Goal: Answer question/provide support

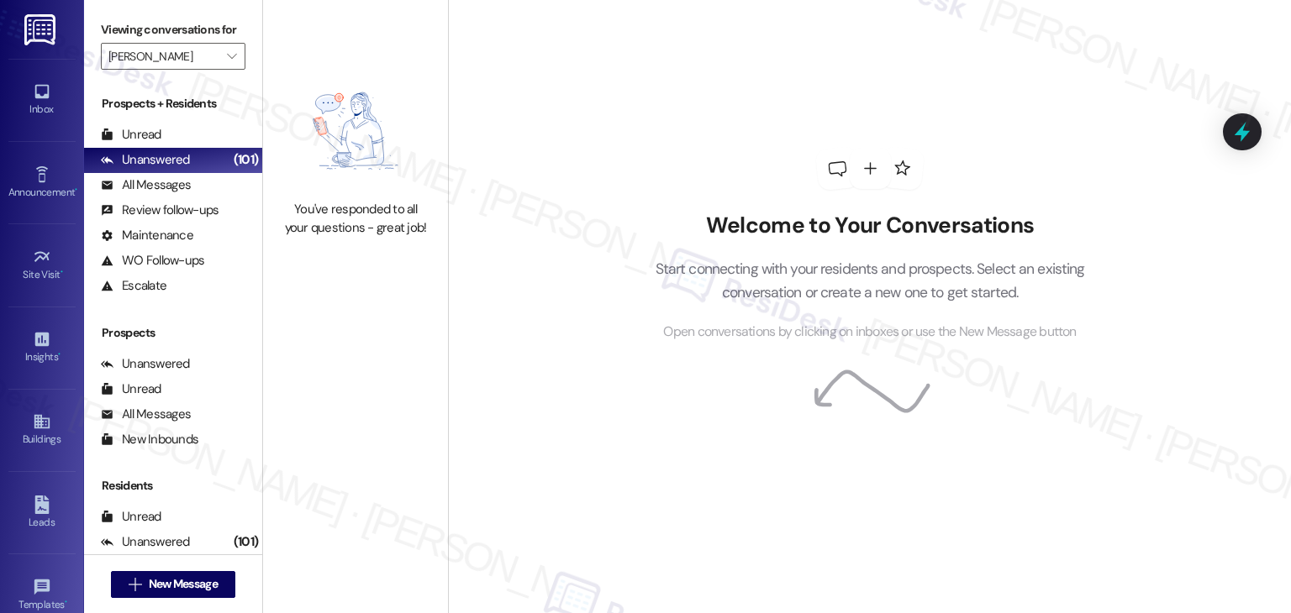
click at [185, 189] on div "All Messages" at bounding box center [146, 185] width 90 height 18
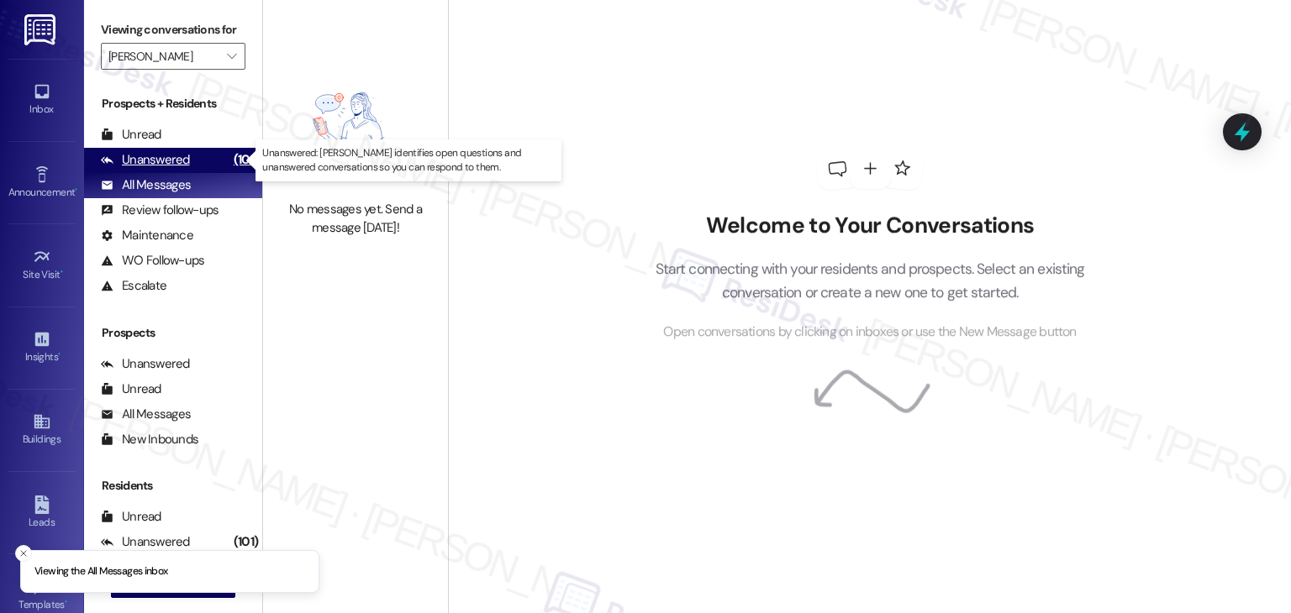
click at [186, 163] on div "Unanswered" at bounding box center [145, 160] width 89 height 18
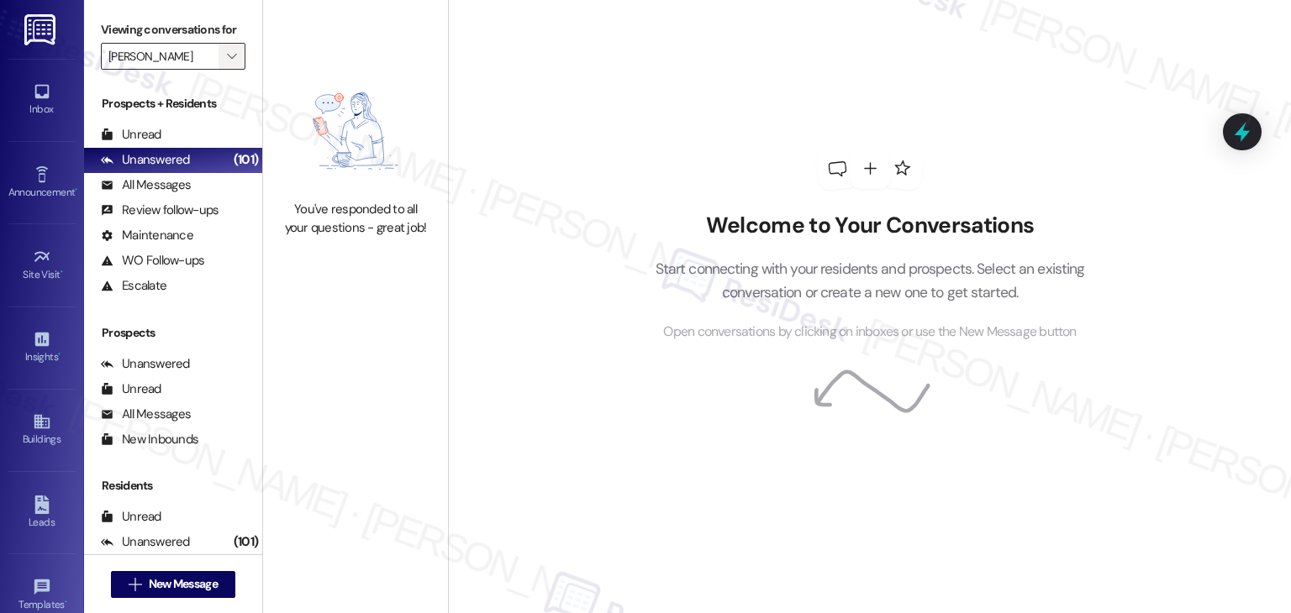
click at [228, 55] on span "" at bounding box center [231, 56] width 16 height 27
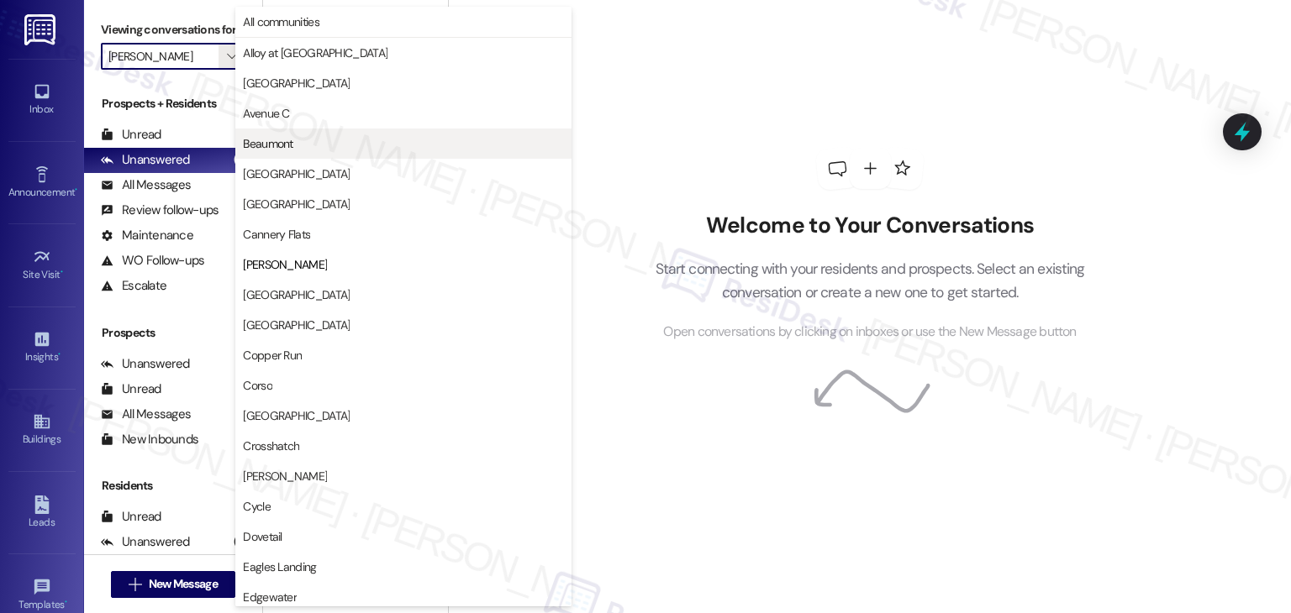
click at [292, 145] on span "Beaumont" at bounding box center [268, 143] width 50 height 17
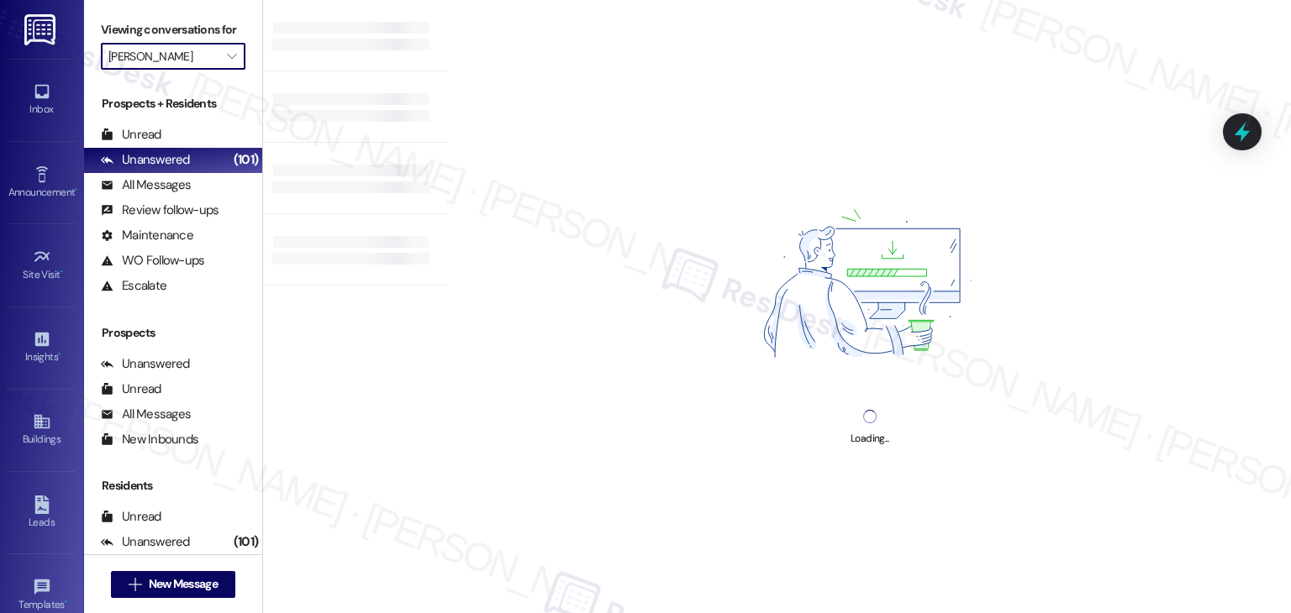
type input "Beaumont"
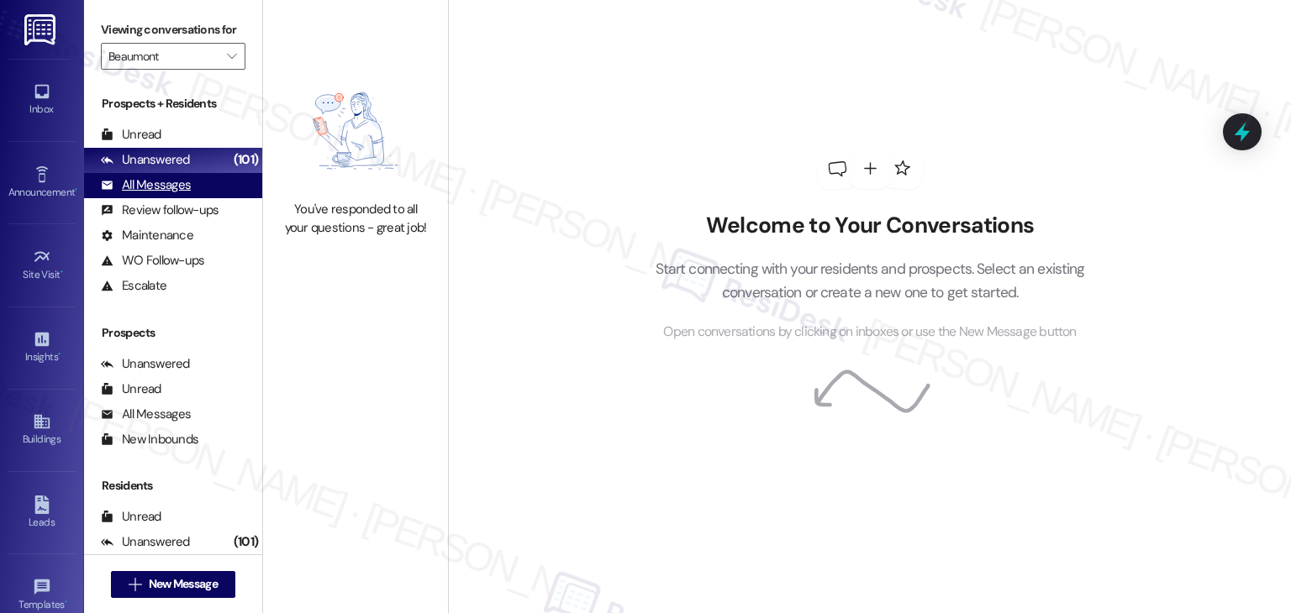
click at [195, 191] on div "All Messages (undefined)" at bounding box center [173, 185] width 178 height 25
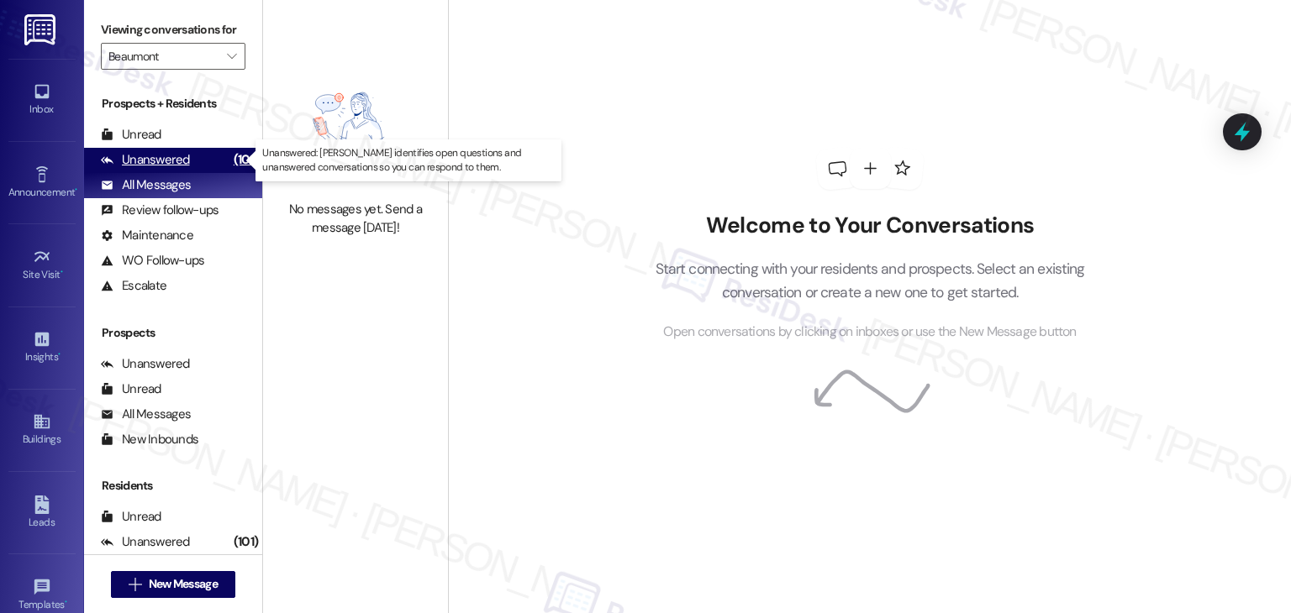
click at [178, 160] on div "Unanswered" at bounding box center [145, 160] width 89 height 18
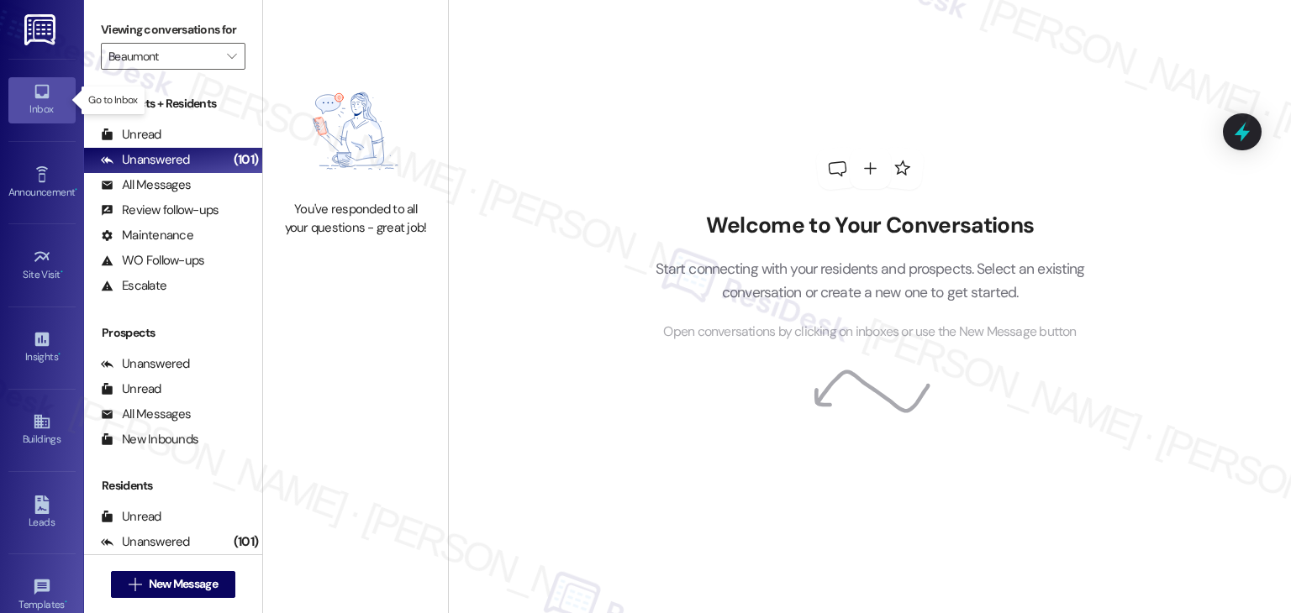
click at [35, 93] on icon at bounding box center [42, 91] width 18 height 18
